Goal: Transaction & Acquisition: Purchase product/service

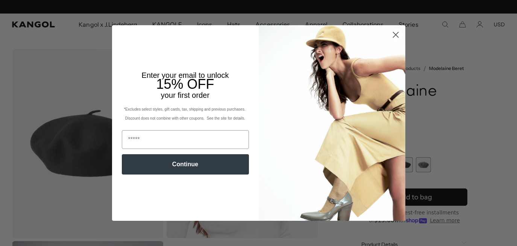
scroll to position [0, 155]
type input "**********"
click at [204, 166] on button "Continue" at bounding box center [185, 164] width 127 height 20
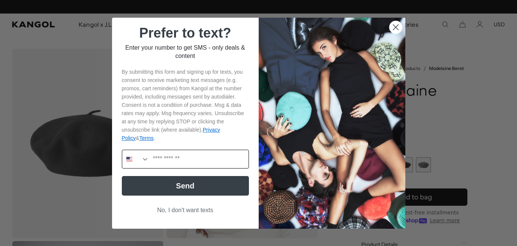
scroll to position [0, 155]
type input "**********"
click at [215, 189] on button "Send" at bounding box center [185, 186] width 127 height 20
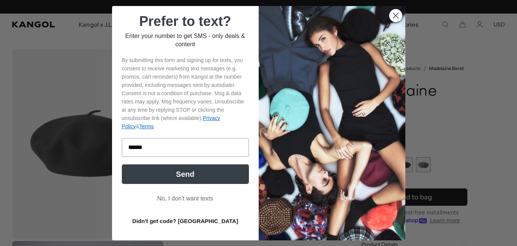
scroll to position [0, 155]
type input "******"
click at [211, 174] on button "Send" at bounding box center [185, 174] width 127 height 20
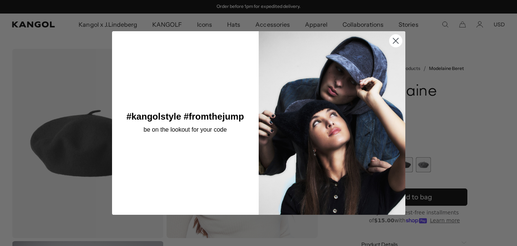
click at [393, 40] on circle "Close dialog" at bounding box center [395, 40] width 12 height 12
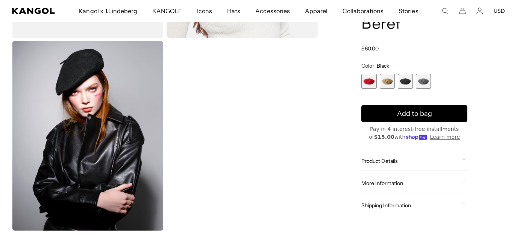
scroll to position [234, 0]
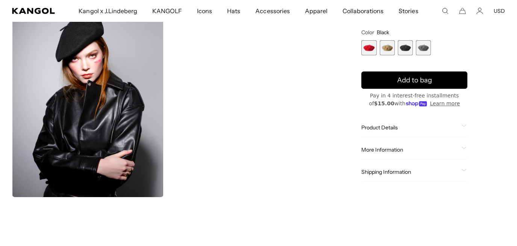
click at [377, 128] on span "Product Details" at bounding box center [410, 128] width 97 height 7
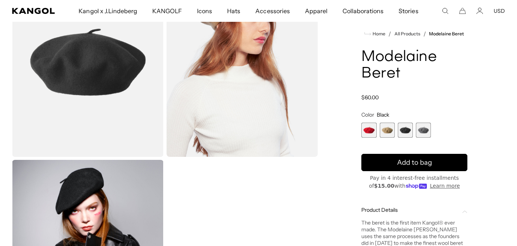
scroll to position [0, 155]
click at [382, 137] on span "2 of 4" at bounding box center [387, 130] width 15 height 15
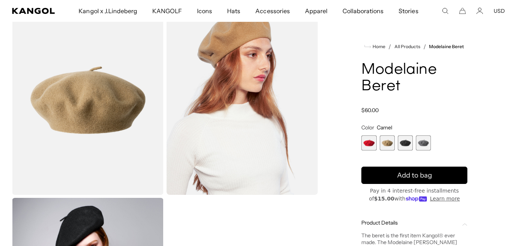
scroll to position [42, 0]
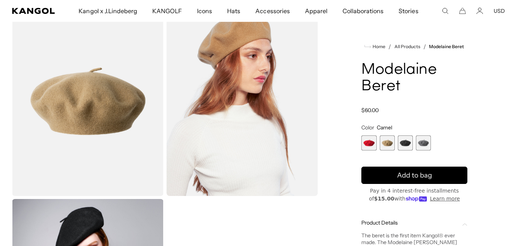
click at [406, 147] on span "3 of 4" at bounding box center [405, 142] width 15 height 15
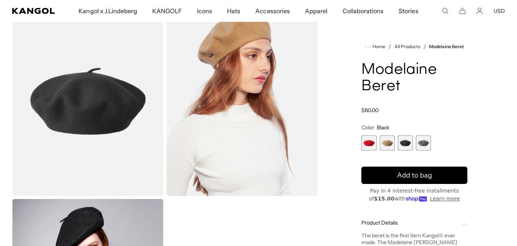
click at [423, 143] on span "4 of 4" at bounding box center [423, 142] width 15 height 15
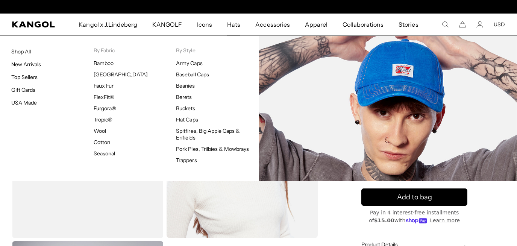
scroll to position [0, 155]
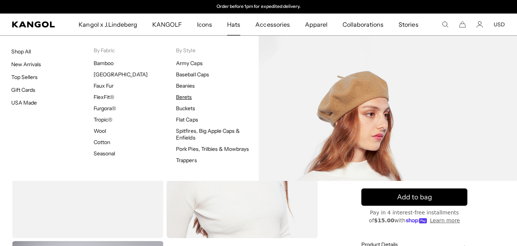
click at [184, 96] on link "Berets" at bounding box center [184, 97] width 16 height 7
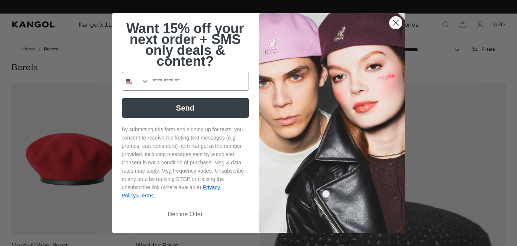
scroll to position [0, 155]
click at [397, 20] on icon "Close dialog" at bounding box center [395, 22] width 5 height 5
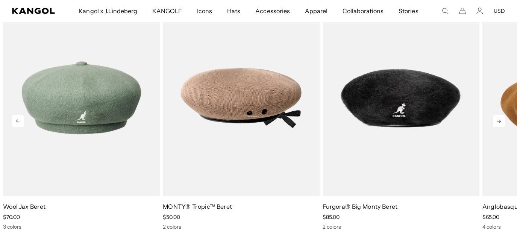
scroll to position [0, 0]
click at [495, 120] on icon at bounding box center [499, 121] width 12 height 12
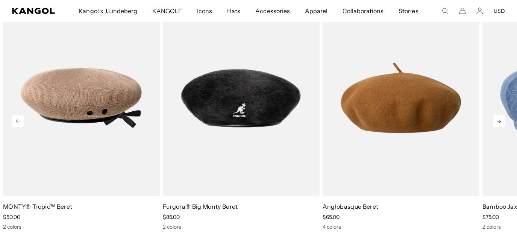
click at [495, 121] on icon at bounding box center [499, 121] width 12 height 12
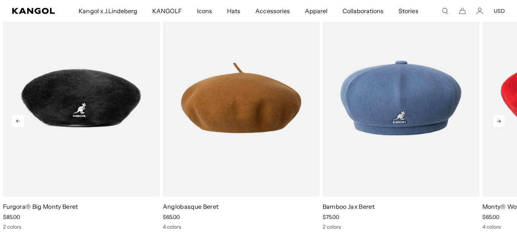
click at [495, 121] on icon at bounding box center [499, 121] width 12 height 12
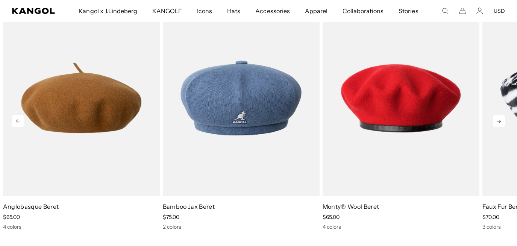
scroll to position [0, 155]
click at [495, 121] on icon at bounding box center [499, 121] width 12 height 12
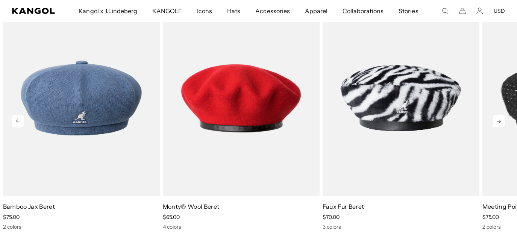
click at [495, 121] on icon at bounding box center [499, 121] width 12 height 12
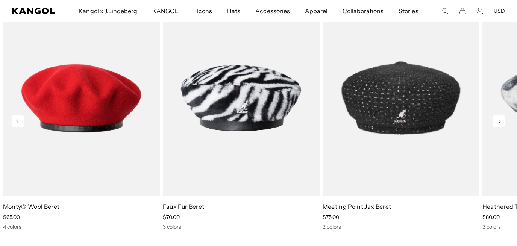
click at [495, 121] on icon at bounding box center [499, 121] width 12 height 12
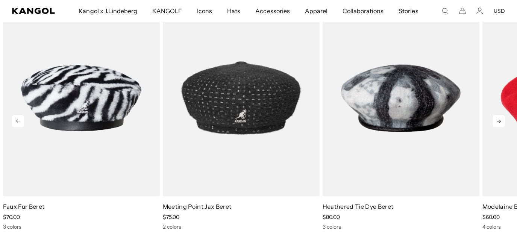
click at [495, 121] on icon at bounding box center [499, 121] width 12 height 12
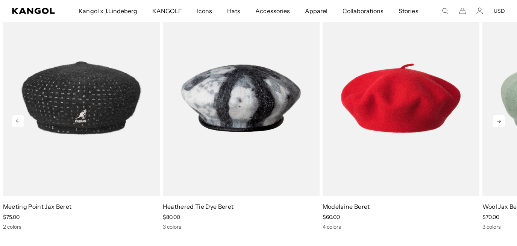
scroll to position [0, 0]
click at [495, 121] on icon at bounding box center [499, 121] width 12 height 12
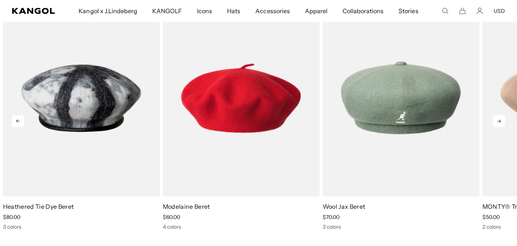
click at [495, 121] on icon at bounding box center [499, 121] width 12 height 12
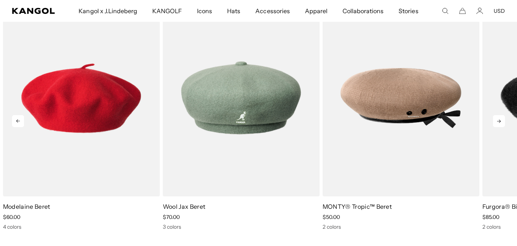
scroll to position [0, 155]
click at [495, 122] on icon at bounding box center [499, 121] width 12 height 12
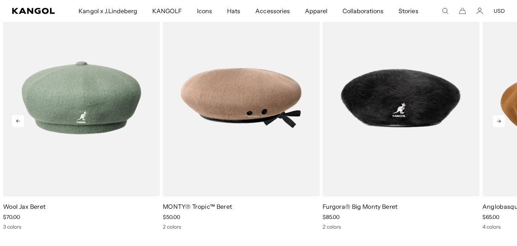
click at [495, 122] on icon at bounding box center [499, 121] width 12 height 12
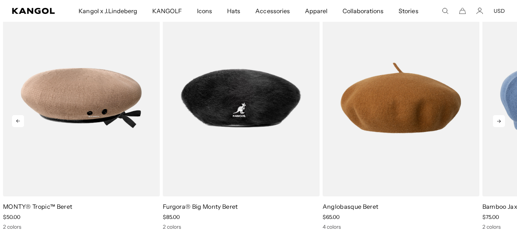
scroll to position [0, 0]
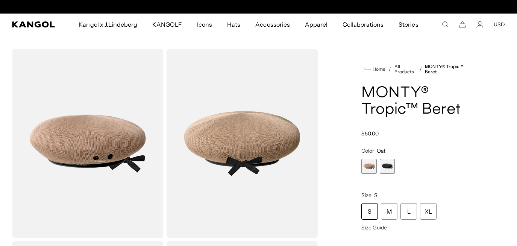
scroll to position [0, 155]
click at [386, 168] on span "2 of 2" at bounding box center [387, 166] width 15 height 15
